Goal: Task Accomplishment & Management: Manage account settings

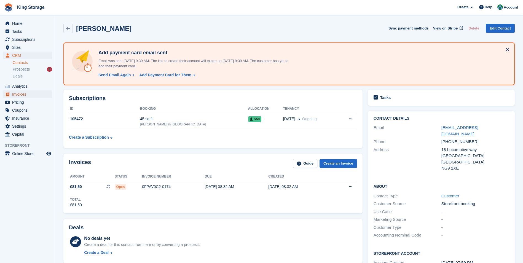
click at [19, 93] on span "Invoices" at bounding box center [28, 94] width 33 height 8
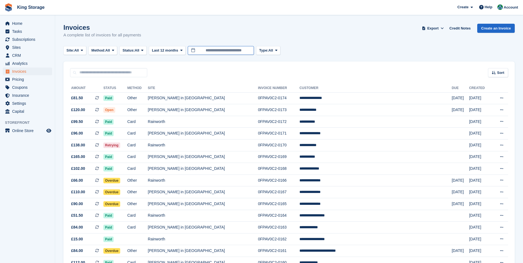
click at [230, 52] on input "**********" at bounding box center [221, 50] width 66 height 9
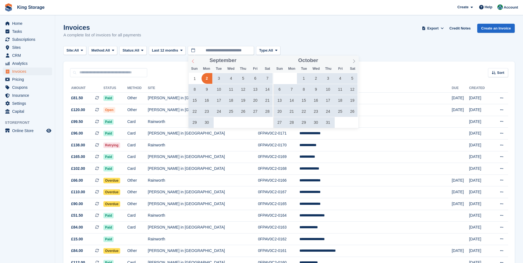
click at [193, 60] on icon at bounding box center [193, 61] width 4 height 4
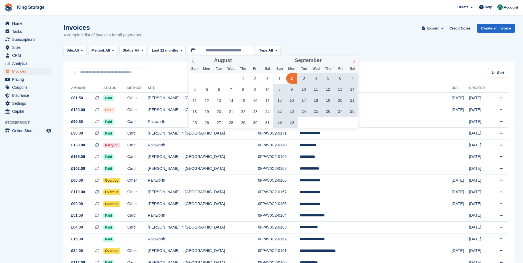
click at [353, 61] on icon at bounding box center [354, 61] width 4 height 4
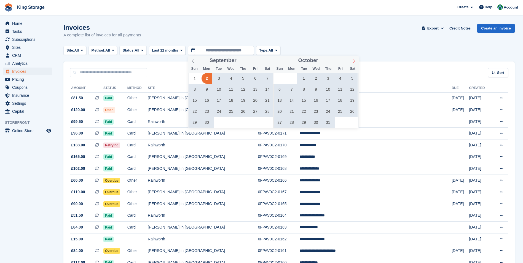
click at [354, 61] on icon at bounding box center [354, 61] width 4 height 4
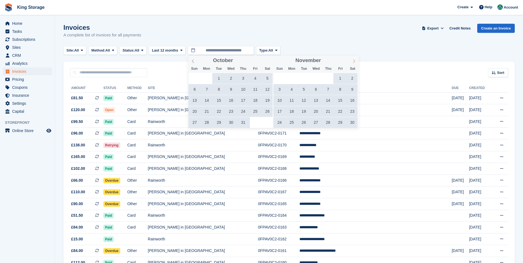
click at [354, 61] on icon at bounding box center [354, 61] width 4 height 4
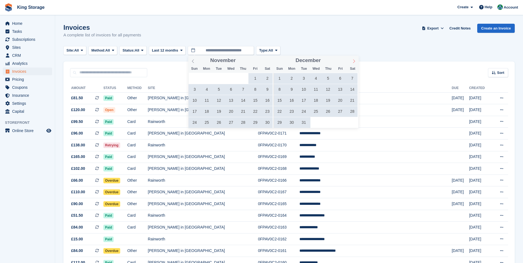
click at [354, 61] on icon at bounding box center [354, 61] width 4 height 4
type input "****"
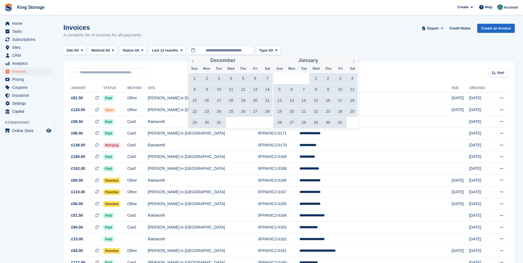
click at [354, 61] on icon at bounding box center [354, 61] width 4 height 4
type input "****"
click at [354, 60] on icon at bounding box center [354, 61] width 4 height 4
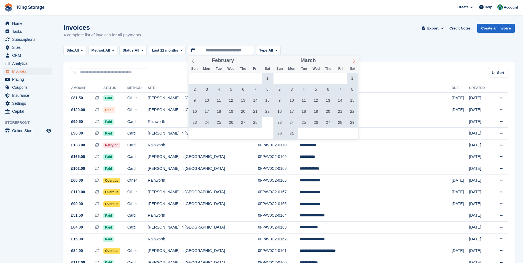
click at [354, 60] on icon at bounding box center [354, 61] width 4 height 4
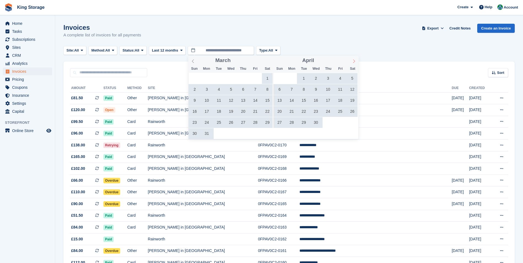
click at [354, 60] on icon at bounding box center [354, 61] width 4 height 4
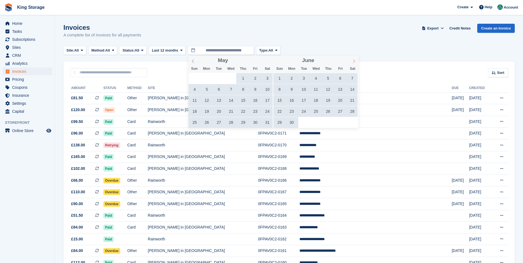
click at [354, 60] on icon at bounding box center [354, 61] width 4 height 4
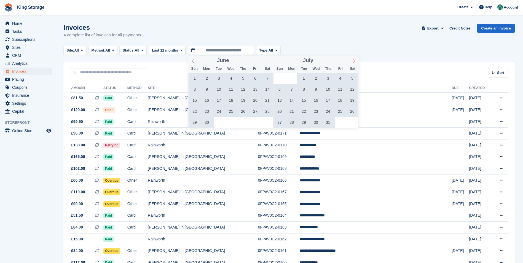
click at [354, 60] on icon at bounding box center [354, 61] width 4 height 4
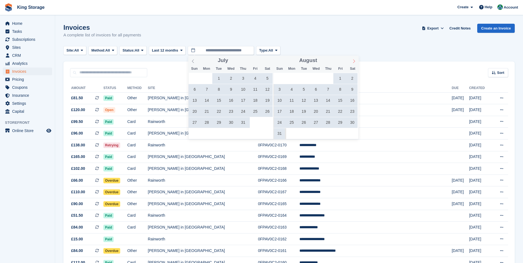
click at [354, 60] on icon at bounding box center [354, 61] width 4 height 4
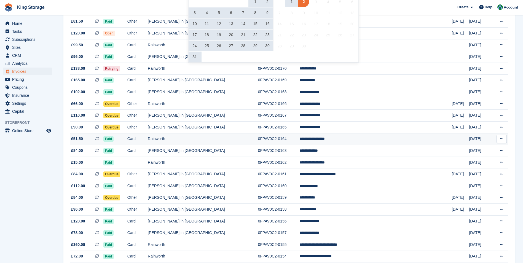
scroll to position [83, 0]
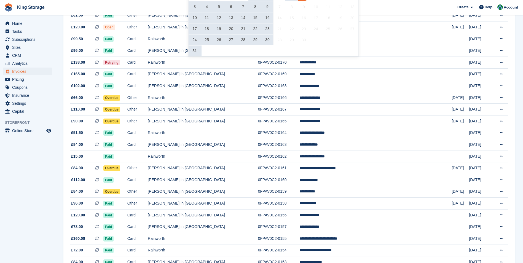
click at [267, 39] on span "30" at bounding box center [267, 39] width 11 height 11
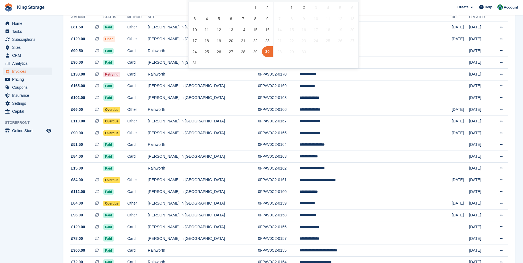
scroll to position [28, 0]
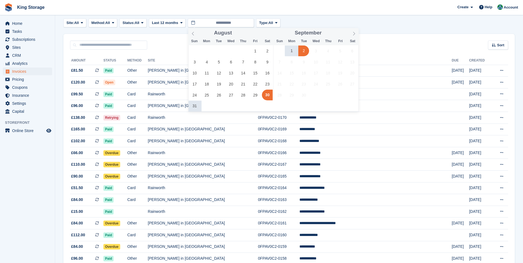
click at [303, 51] on span "2" at bounding box center [304, 51] width 11 height 11
type input "**********"
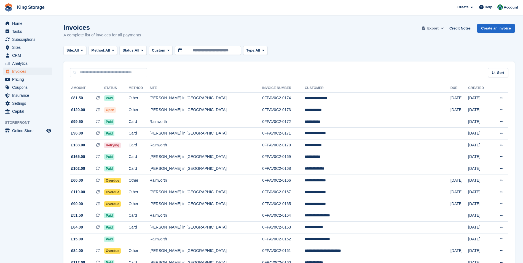
click at [436, 29] on span "Export" at bounding box center [433, 29] width 11 height 6
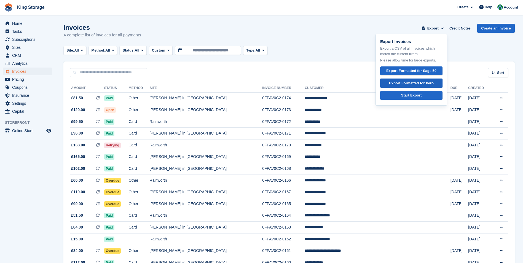
click at [413, 82] on div "Export Formatted for Xero" at bounding box center [411, 84] width 45 height 6
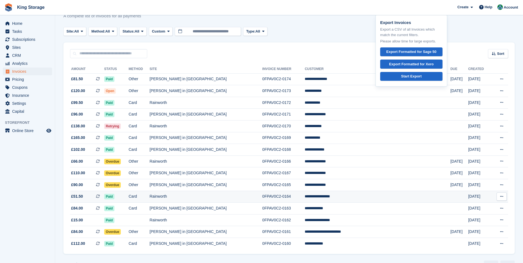
scroll to position [33, 0]
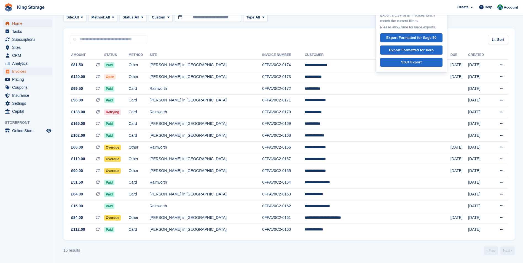
click at [22, 25] on span "Home" at bounding box center [28, 24] width 33 height 8
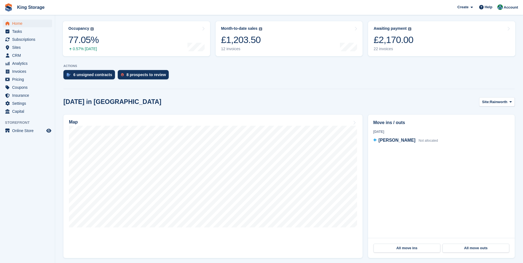
scroll to position [55, 0]
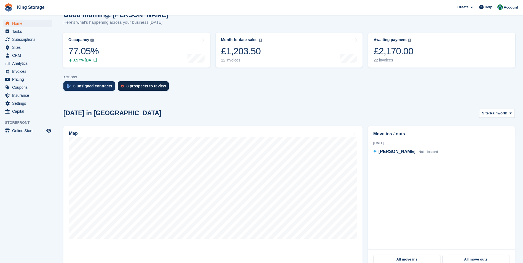
click at [138, 87] on div "8 prospects to review" at bounding box center [146, 86] width 39 height 4
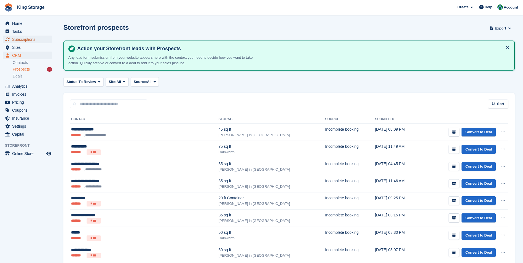
click at [27, 38] on span "Subscriptions" at bounding box center [28, 40] width 33 height 8
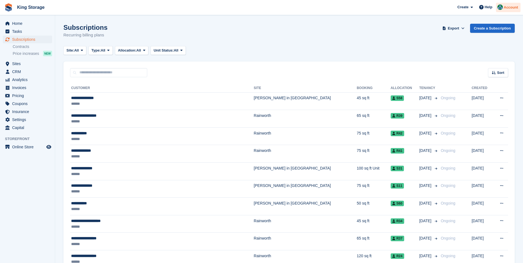
click at [514, 9] on span "Account" at bounding box center [511, 8] width 14 height 6
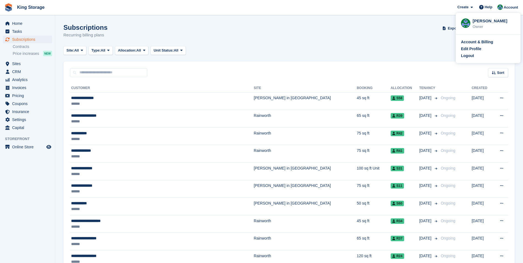
click at [472, 57] on div "Logout" at bounding box center [467, 56] width 13 height 6
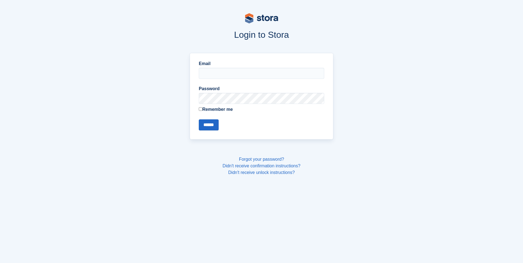
type input "**********"
click at [215, 126] on input "******" at bounding box center [209, 124] width 20 height 11
